Goal: Task Accomplishment & Management: Use online tool/utility

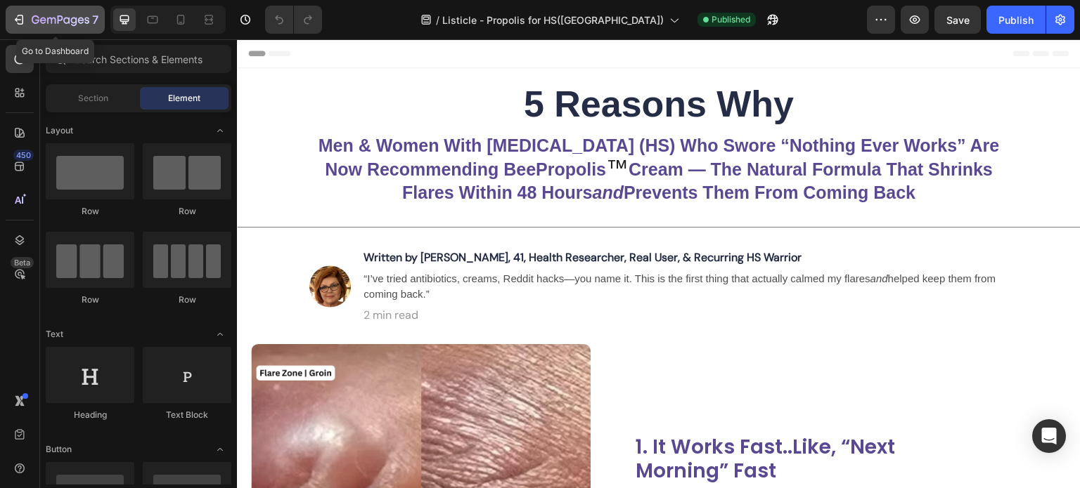
click at [13, 13] on icon "button" at bounding box center [19, 20] width 14 height 14
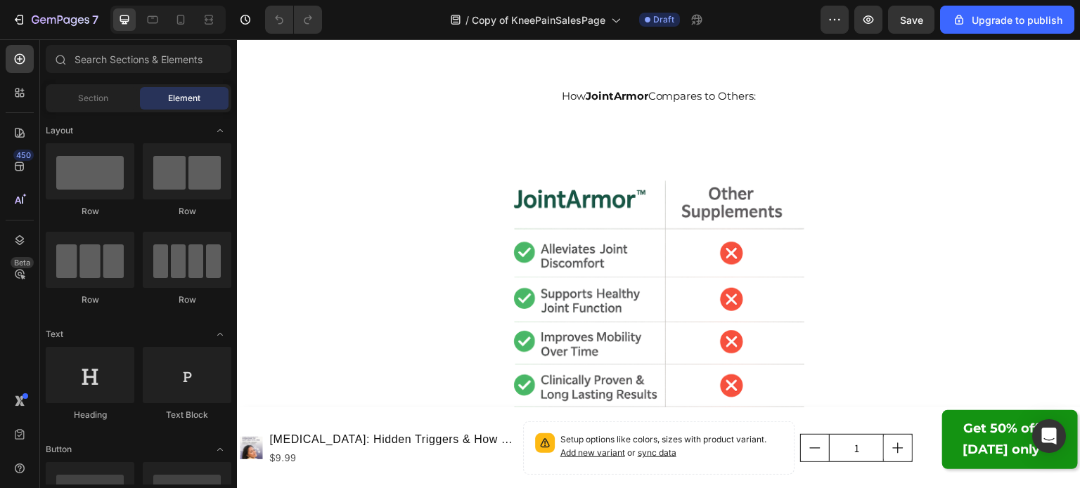
scroll to position [5852, 0]
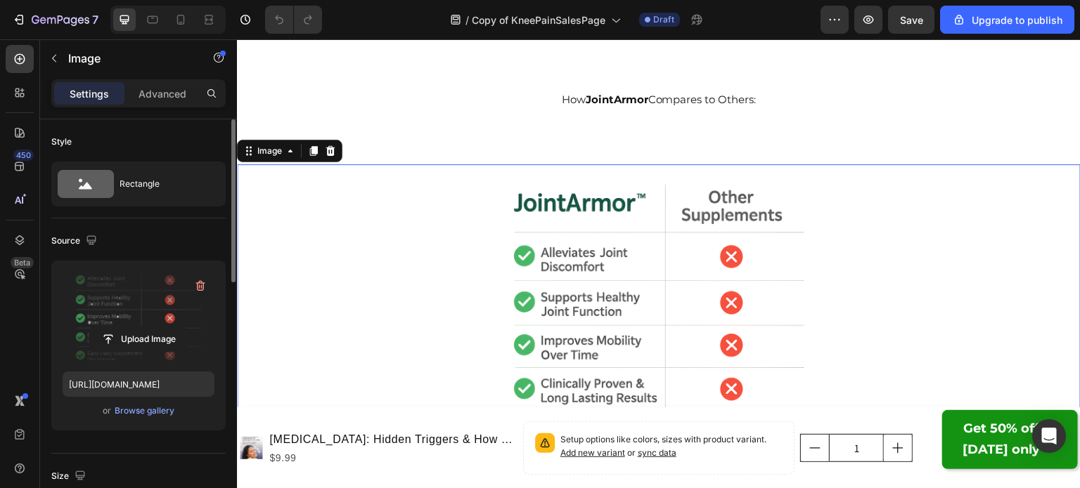
click at [188, 309] on label at bounding box center [139, 316] width 152 height 89
click at [187, 328] on input "file" at bounding box center [138, 340] width 97 height 24
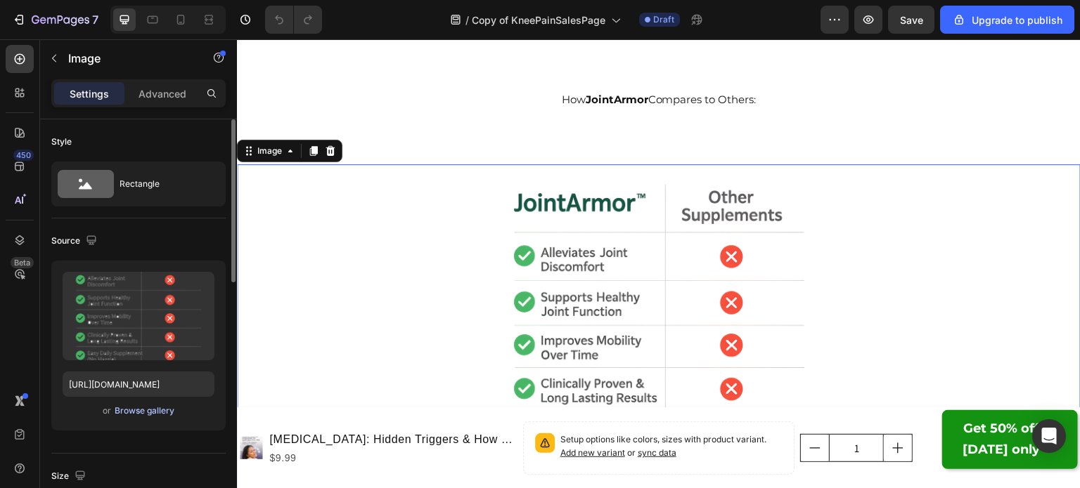
click at [135, 410] on div "Browse gallery" at bounding box center [145, 411] width 60 height 13
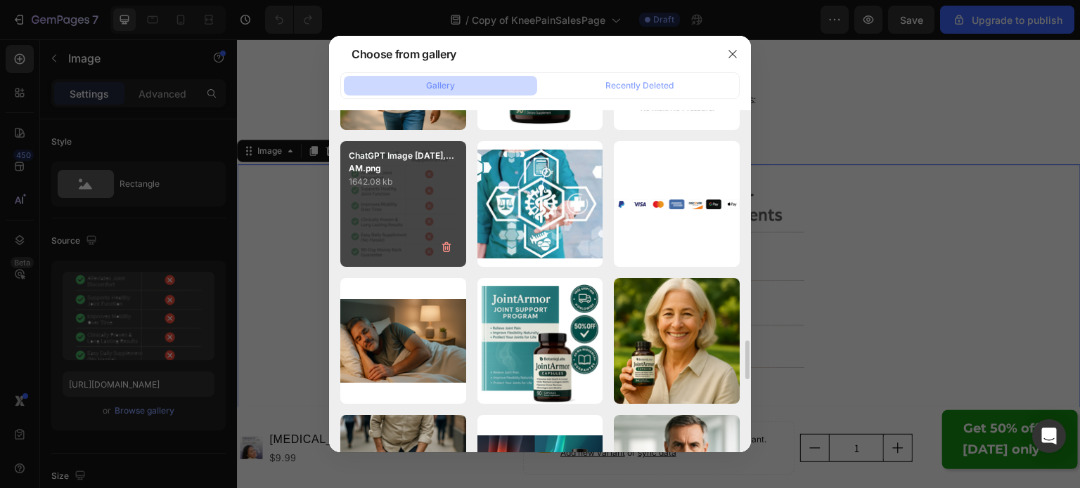
scroll to position [2033, 0]
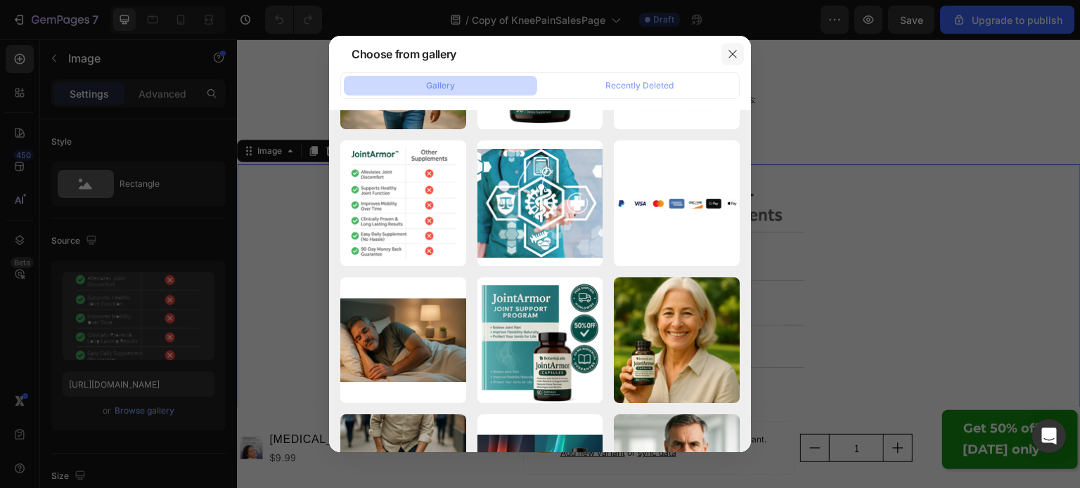
click at [730, 56] on icon "button" at bounding box center [732, 55] width 8 height 8
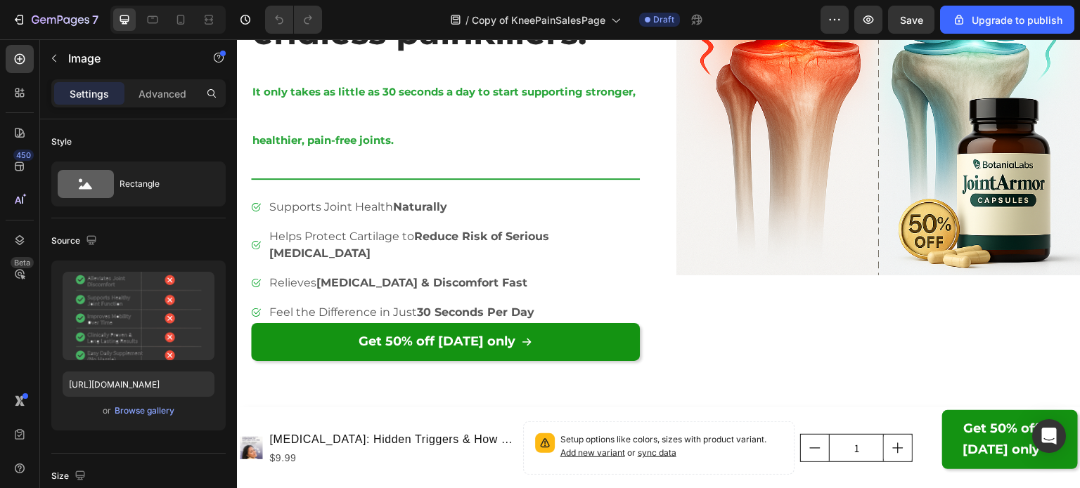
scroll to position [0, 0]
